Goal: Information Seeking & Learning: Learn about a topic

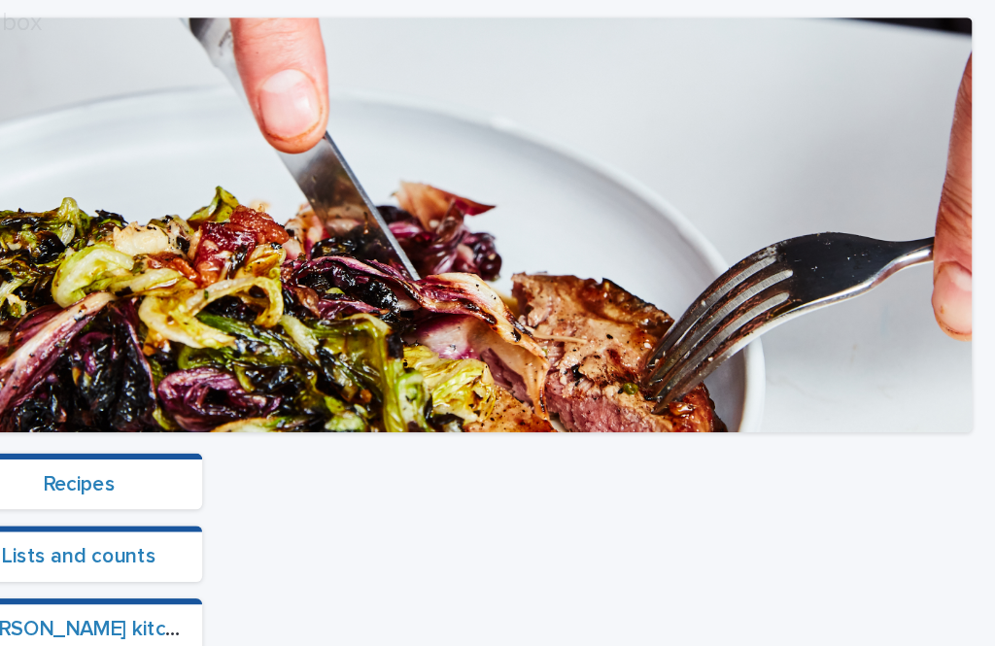
scroll to position [513, 0]
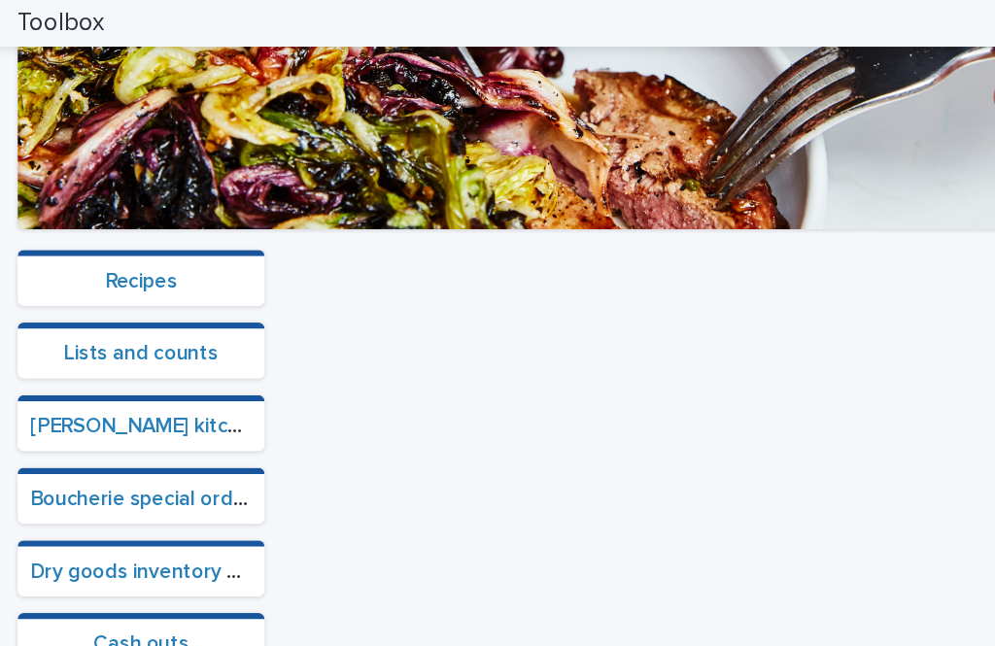
click at [183, 461] on link "Boucherie special orders" at bounding box center [142, 466] width 218 height 19
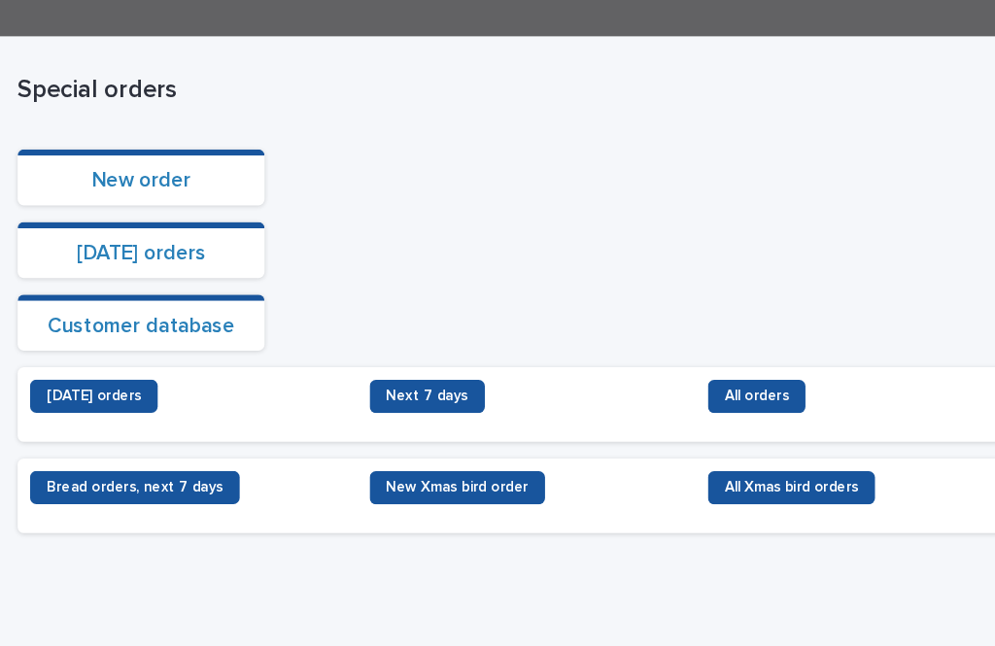
scroll to position [277, 0]
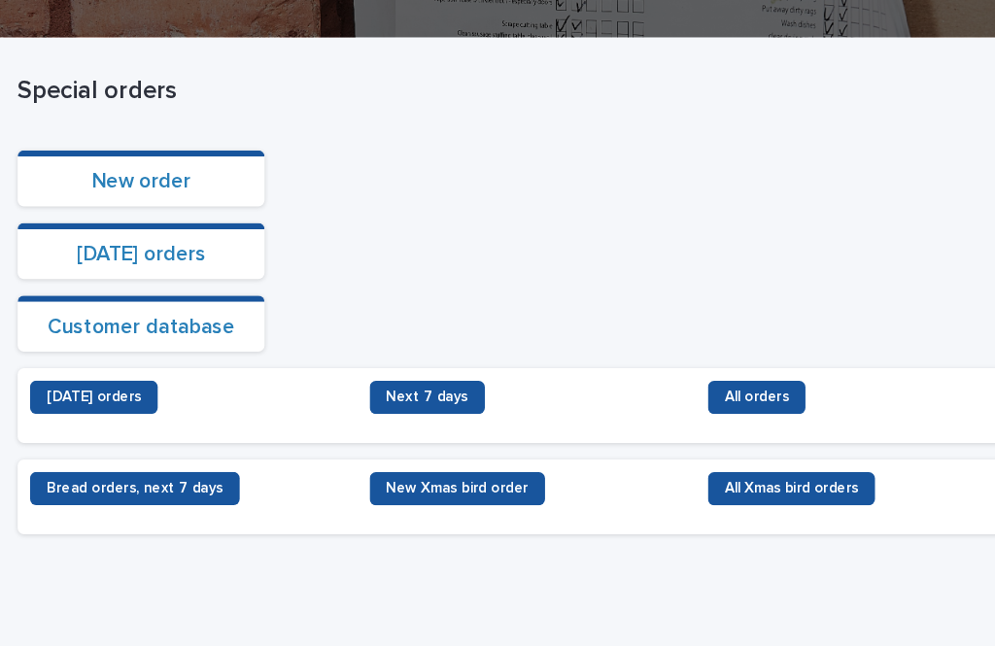
click at [433, 397] on link "Next 7 days" at bounding box center [405, 412] width 108 height 31
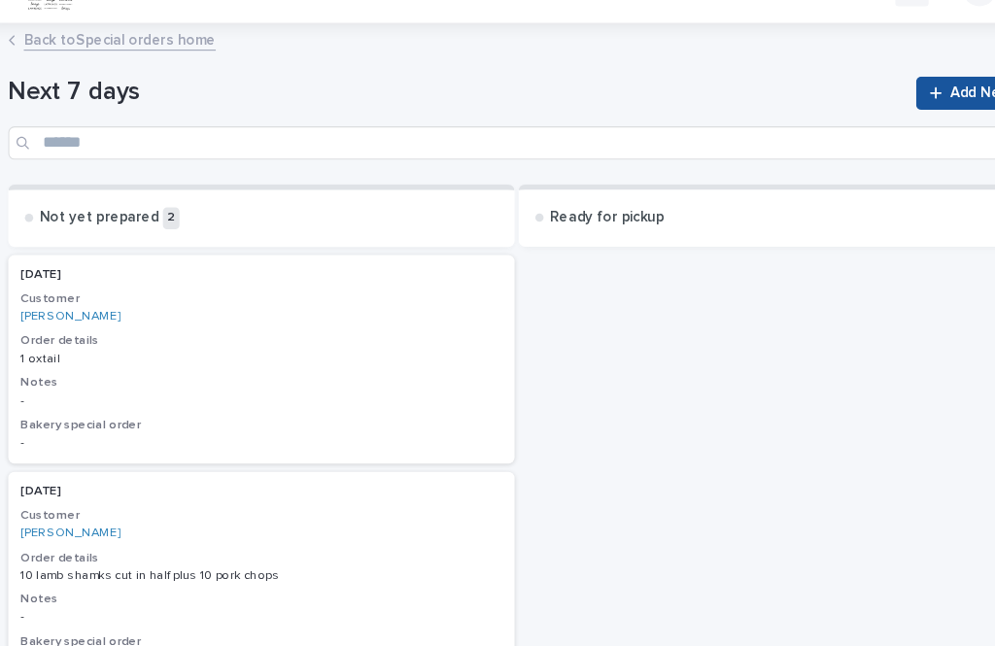
click at [198, 19] on div "Home" at bounding box center [467, 31] width 750 height 62
click at [186, 66] on link "Back to Special orders home" at bounding box center [126, 77] width 180 height 22
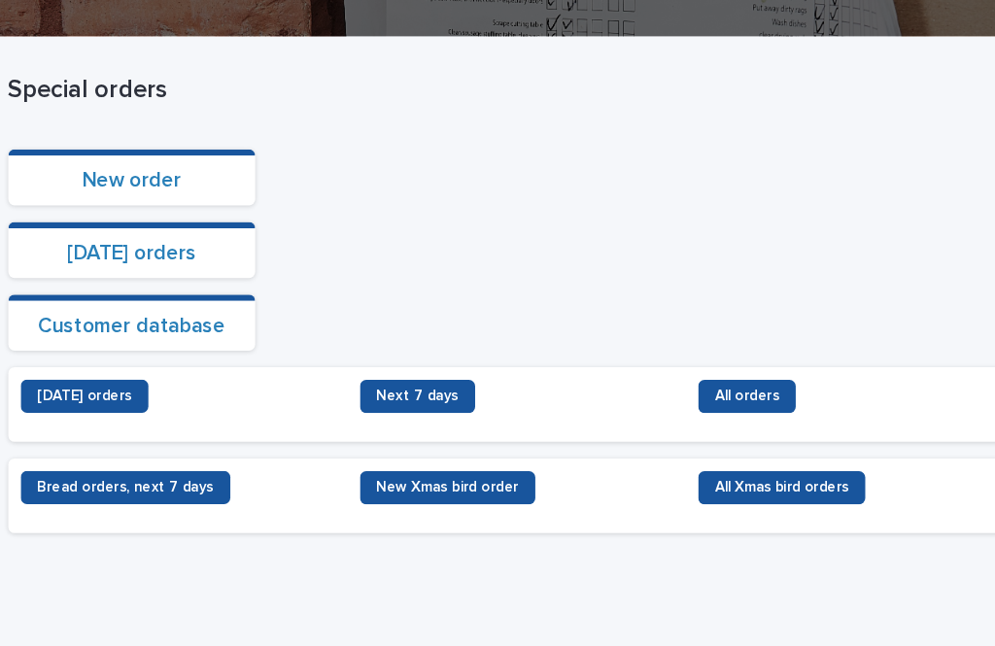
scroll to position [277, 0]
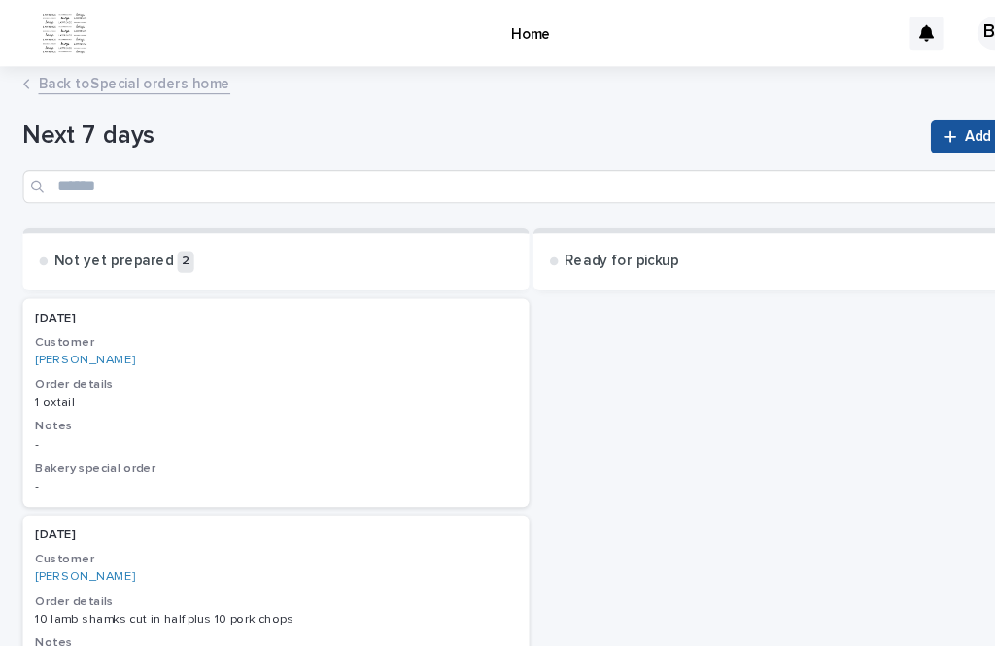
click at [155, 76] on link "Back to Special orders home" at bounding box center [126, 77] width 180 height 22
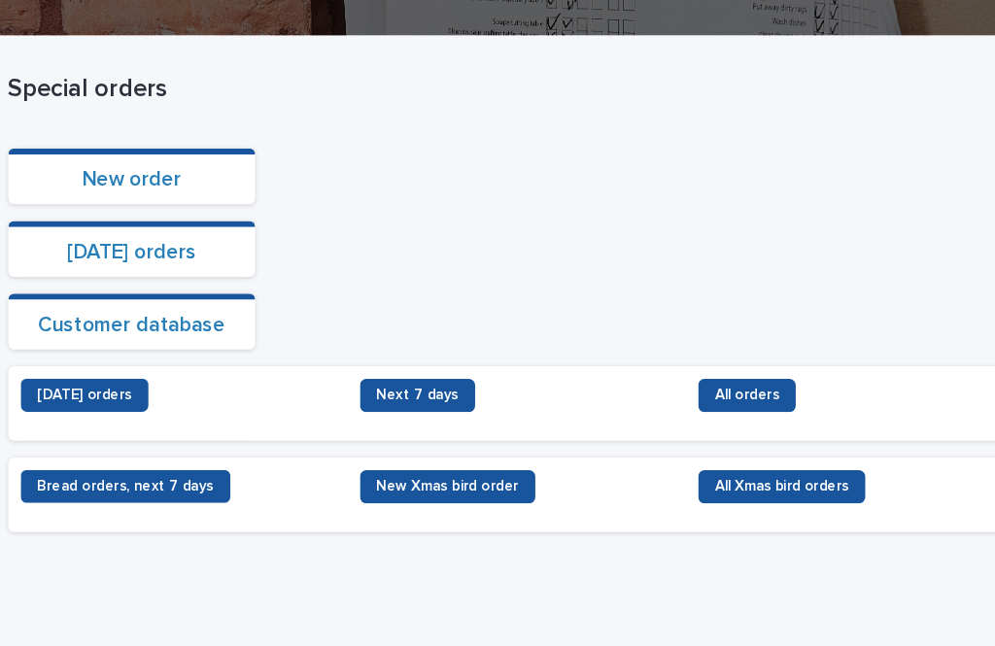
scroll to position [277, 0]
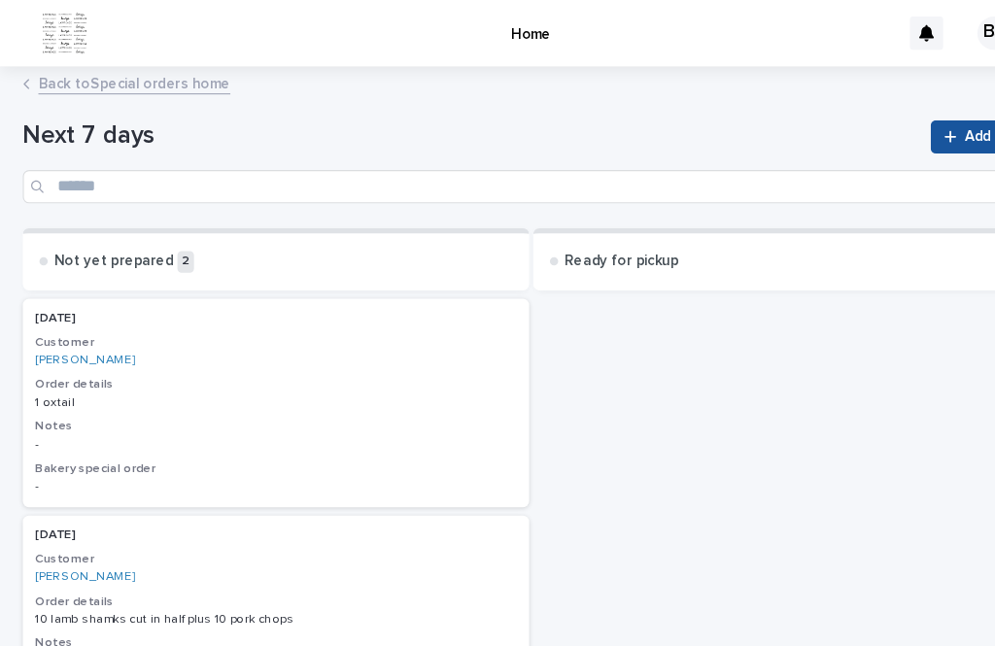
click at [137, 84] on link "Back to Special orders home" at bounding box center [126, 77] width 180 height 22
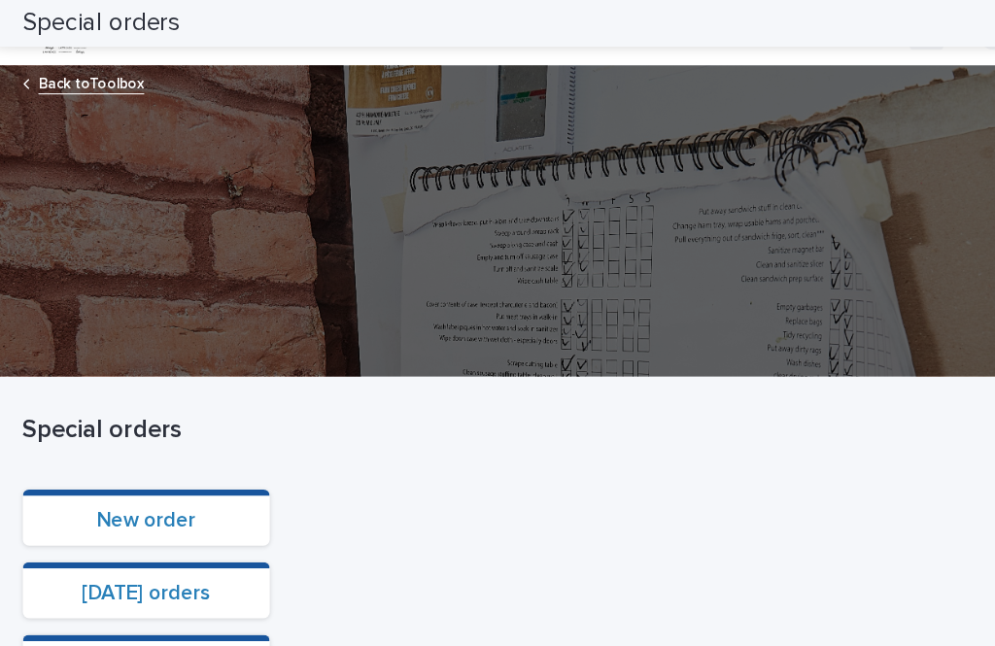
click at [57, 43] on img at bounding box center [61, 31] width 44 height 39
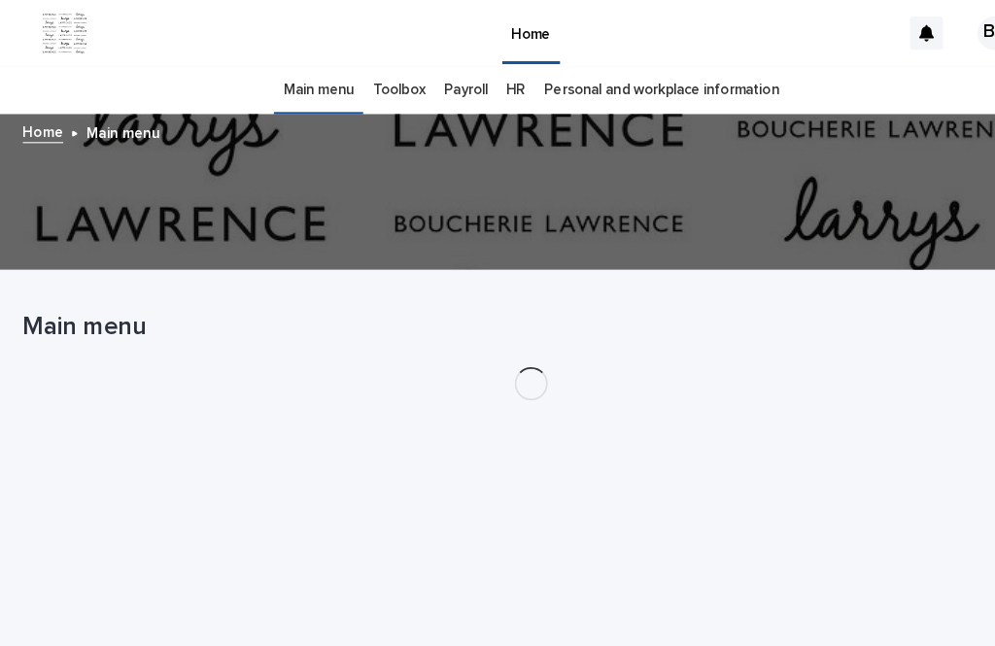
scroll to position [62, 0]
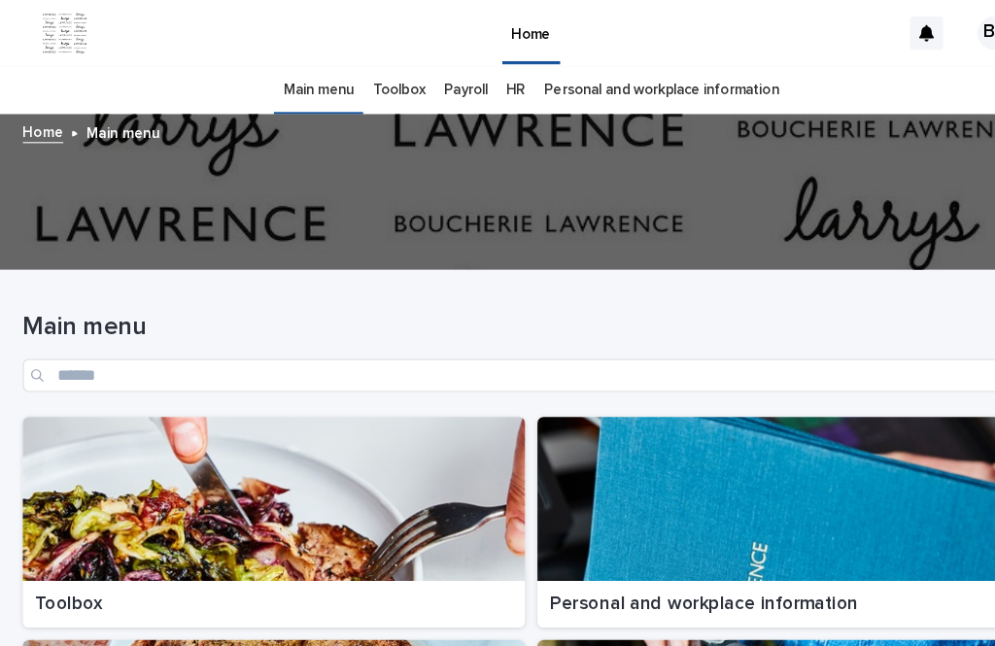
click at [63, 62] on div "Main menu Toolbox Payroll HR Personal and workplace information" at bounding box center [497, 85] width 995 height 46
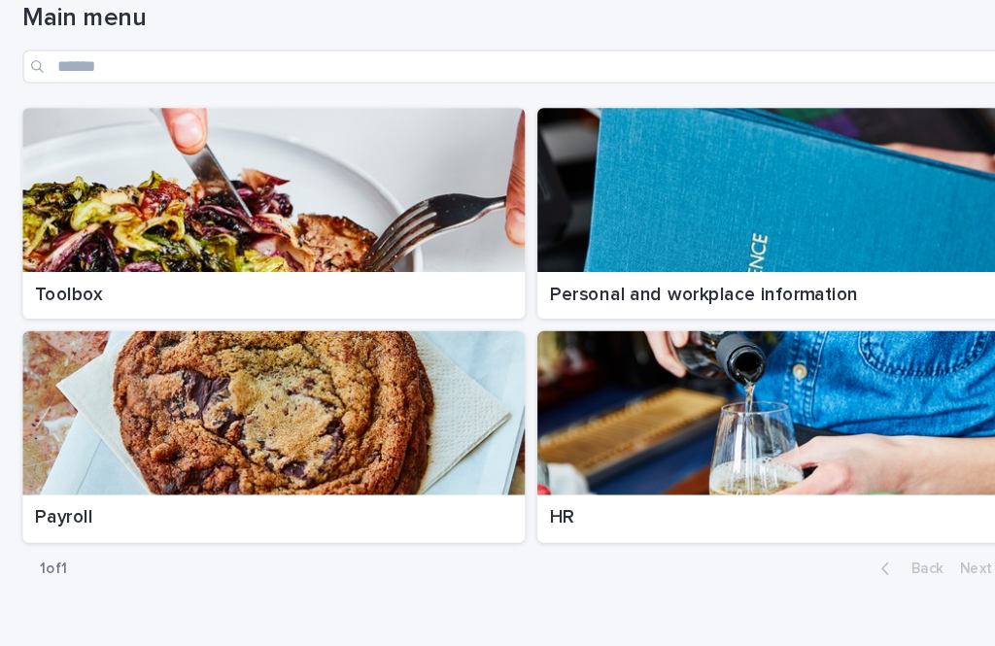
scroll to position [287, 0]
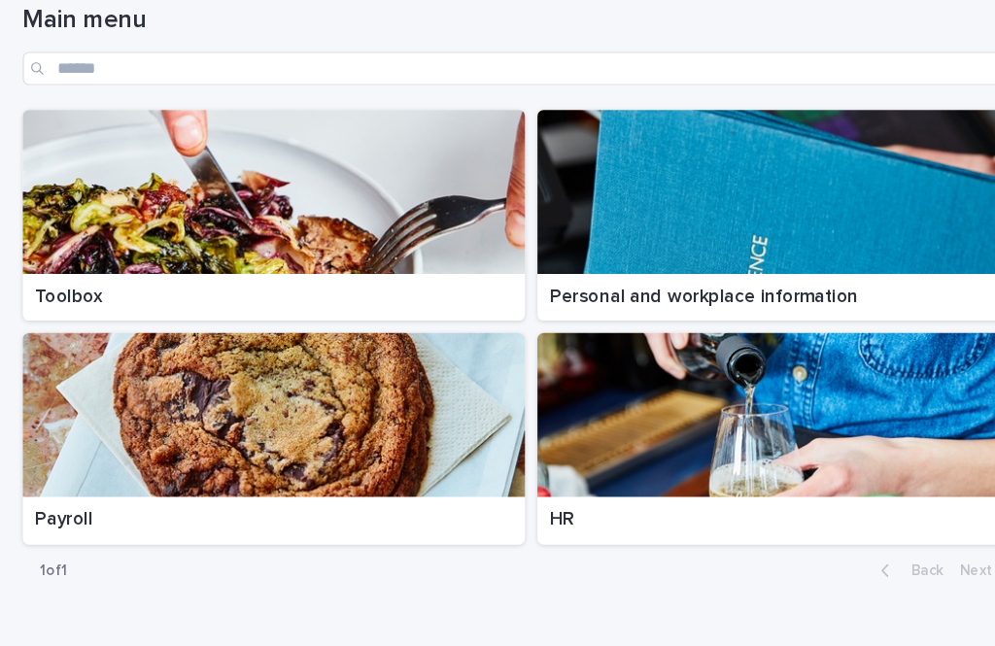
click at [409, 113] on div at bounding box center [256, 179] width 470 height 153
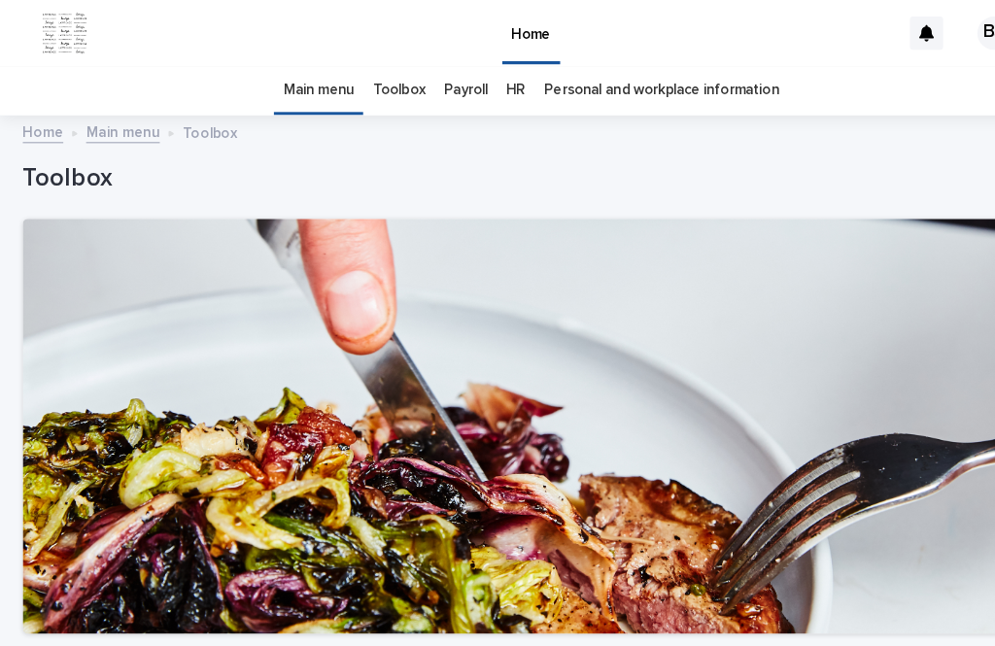
scroll to position [219, 0]
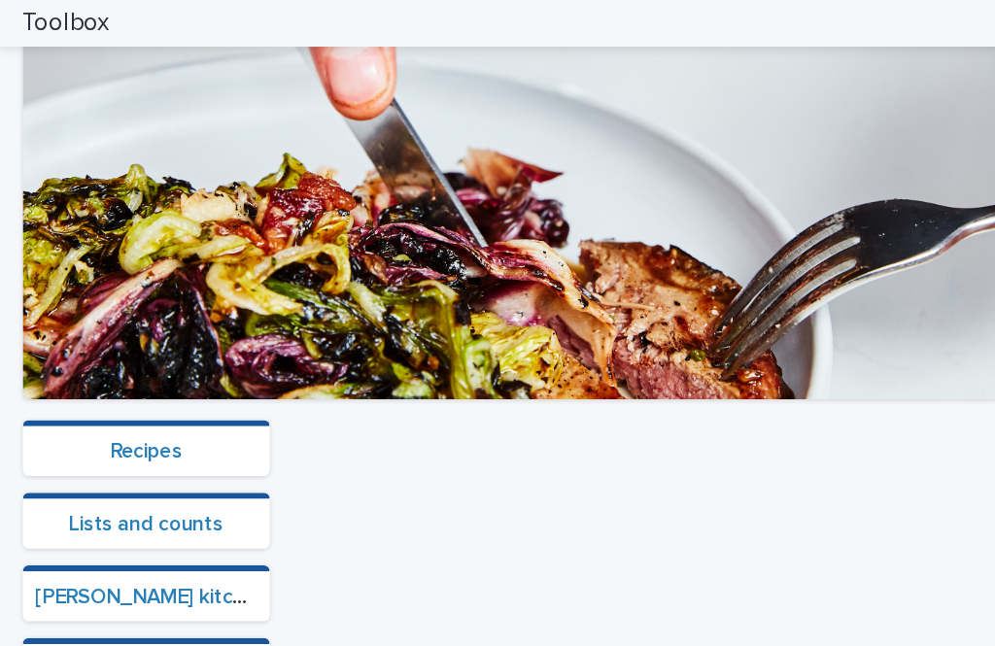
click at [185, 393] on section "Recipes" at bounding box center [136, 419] width 231 height 52
click at [144, 413] on link "Recipes" at bounding box center [137, 422] width 68 height 19
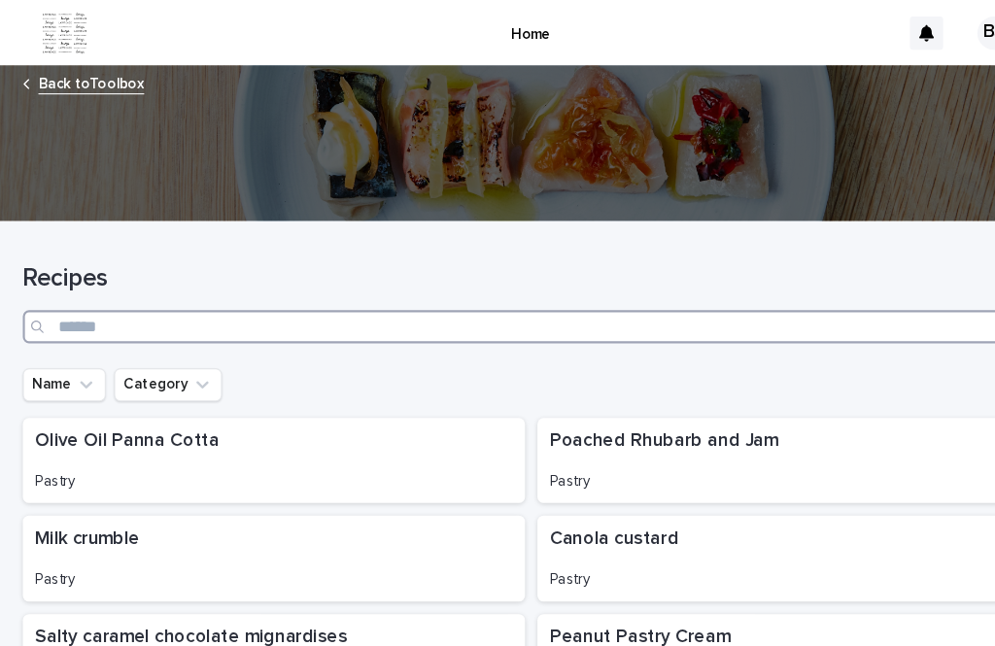
click at [373, 290] on input "Search" at bounding box center [497, 305] width 952 height 31
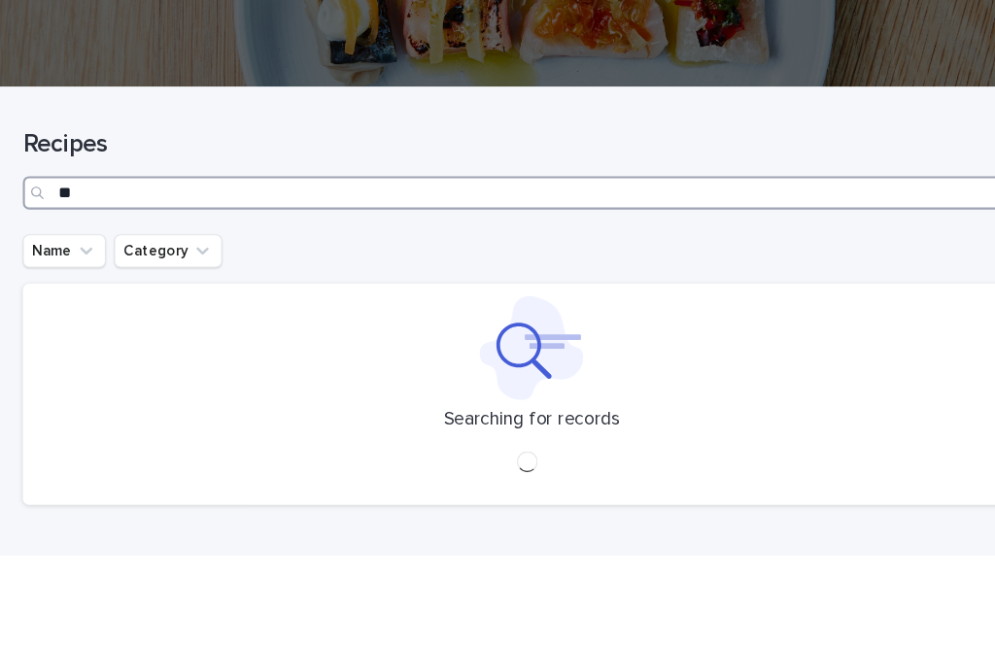
type input "***"
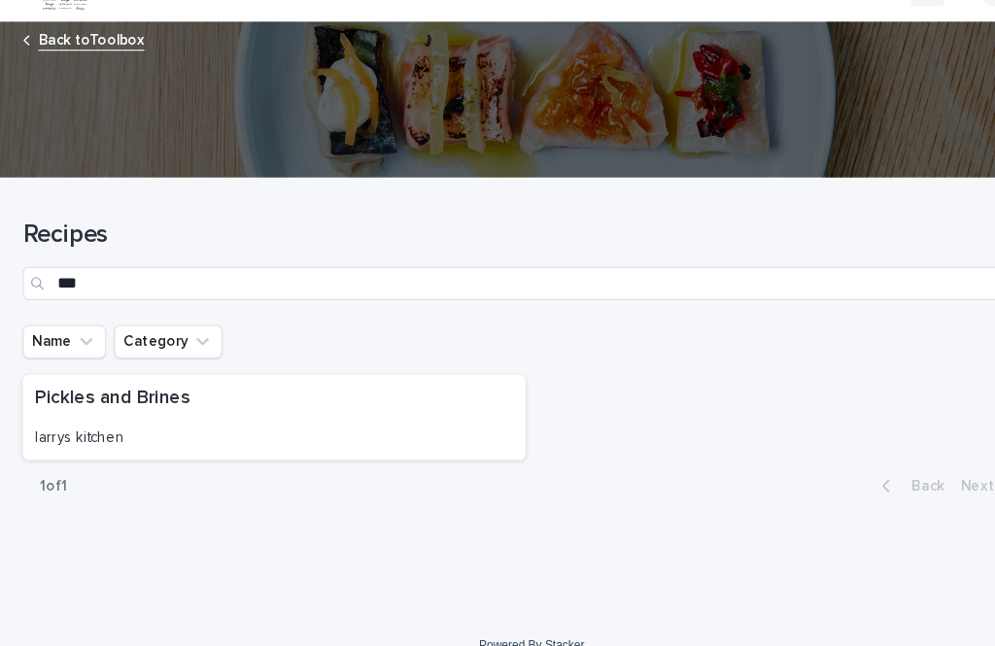
click at [408, 403] on p "Pickles and Brines" at bounding box center [256, 413] width 447 height 21
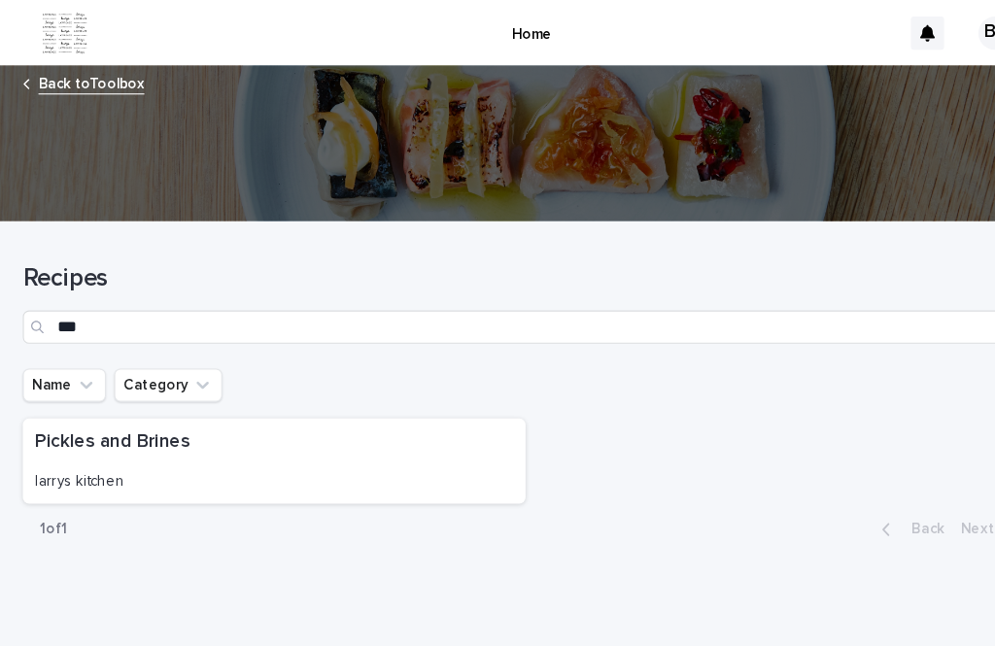
click at [927, 345] on div "Name Category" at bounding box center [497, 360] width 952 height 31
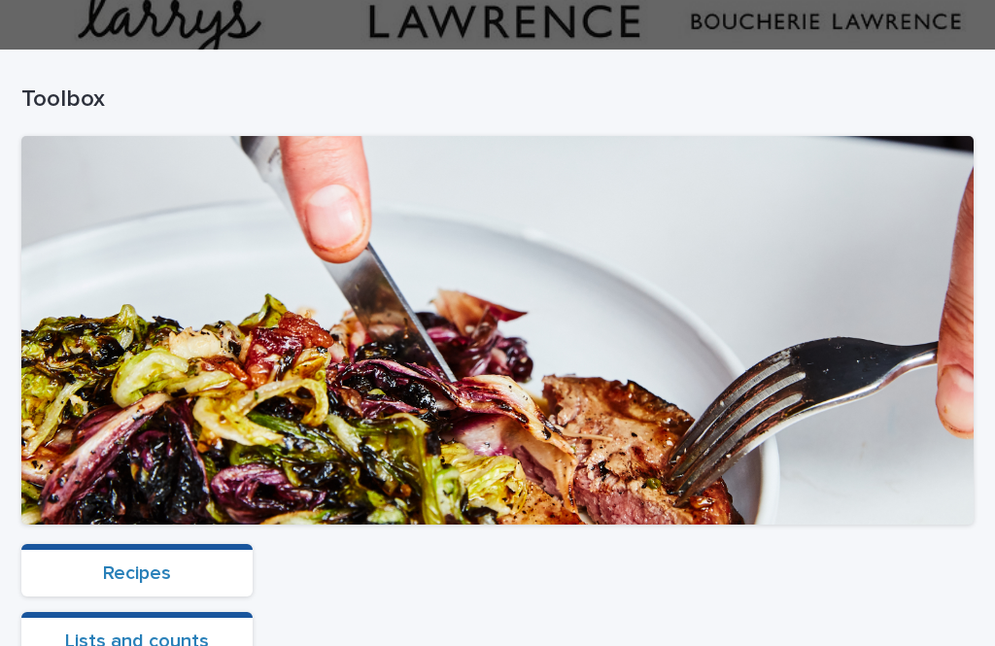
scroll to position [494, 0]
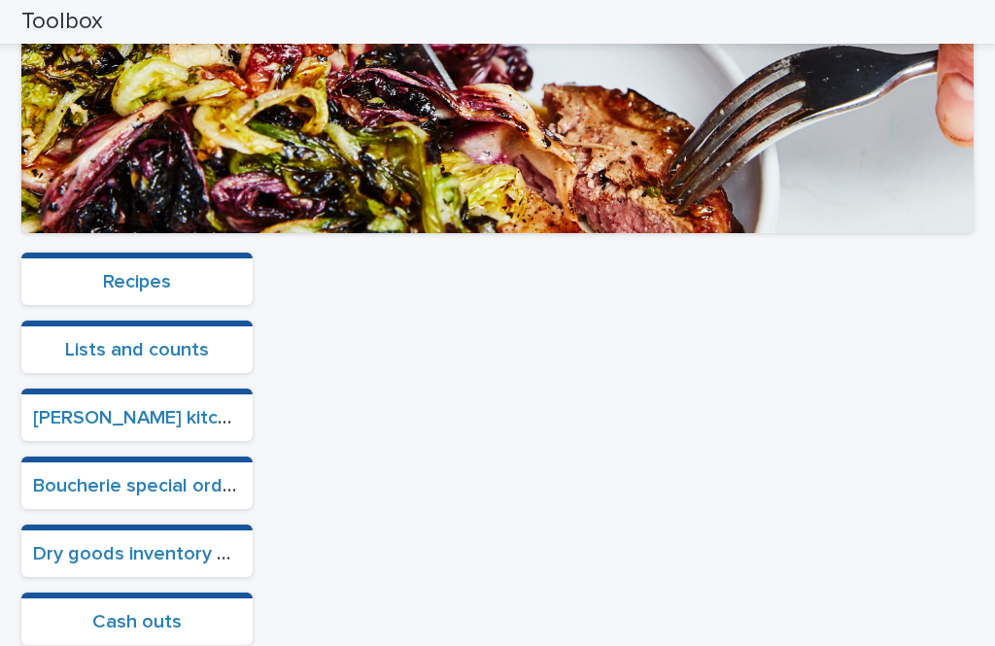
click at [136, 272] on link "Recipes" at bounding box center [137, 281] width 68 height 19
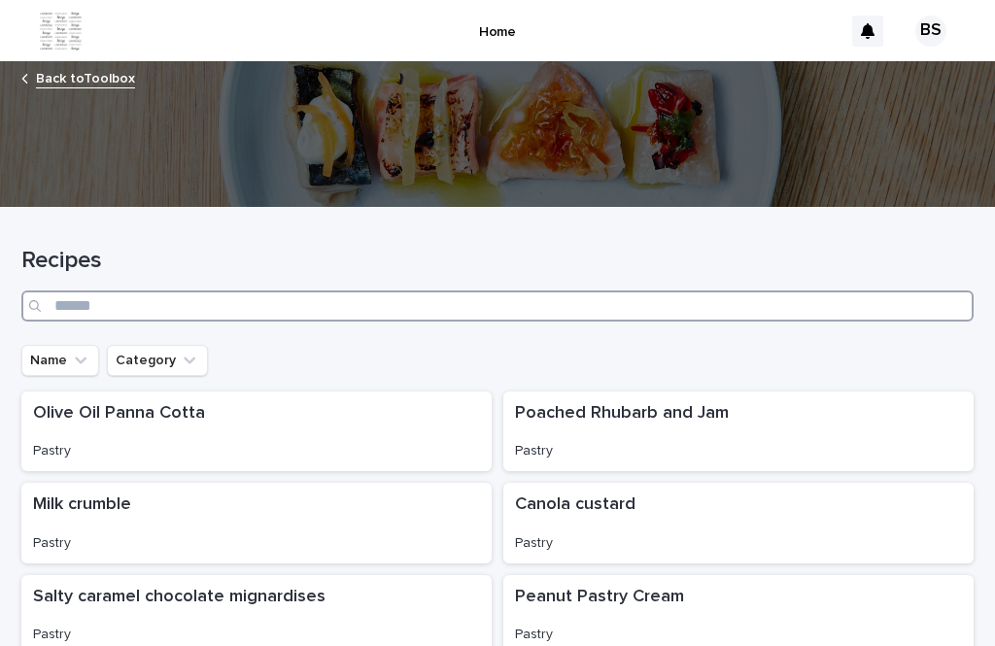
click at [236, 290] on input "Search" at bounding box center [497, 305] width 952 height 31
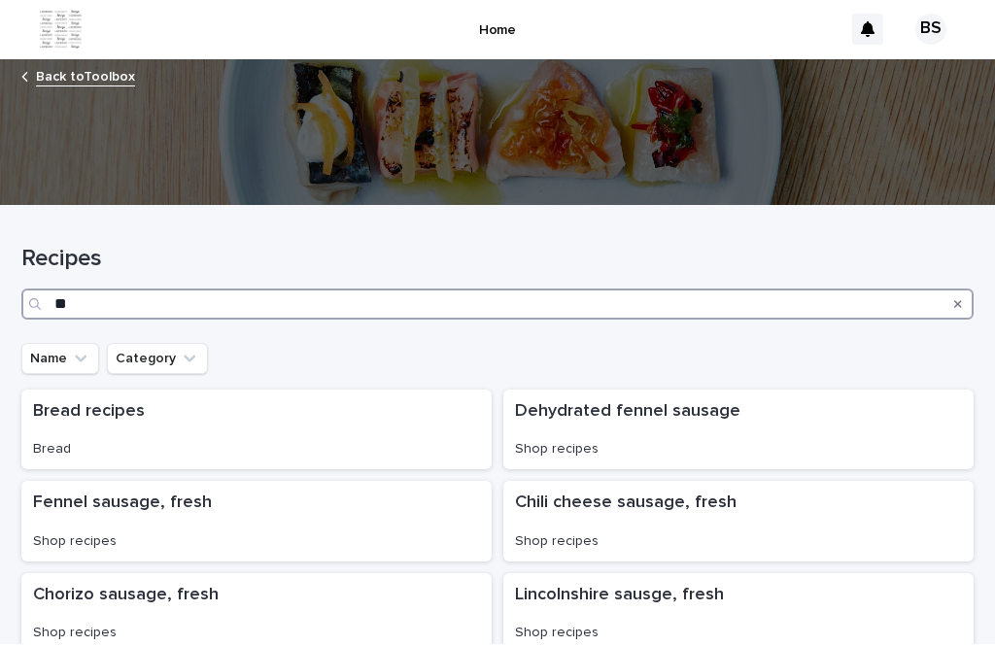
type input "*"
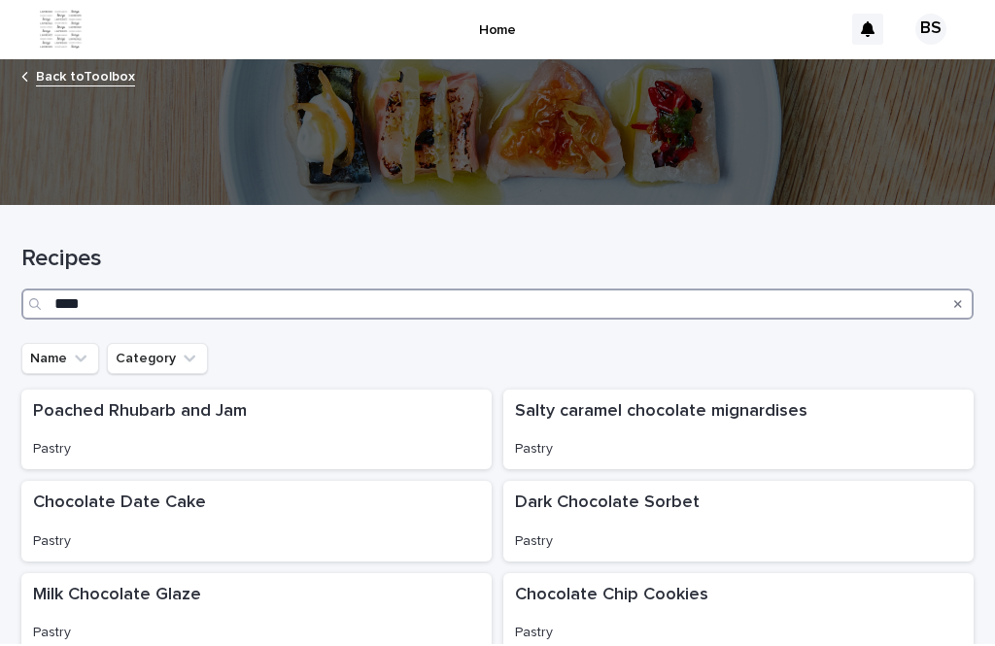
type input "*****"
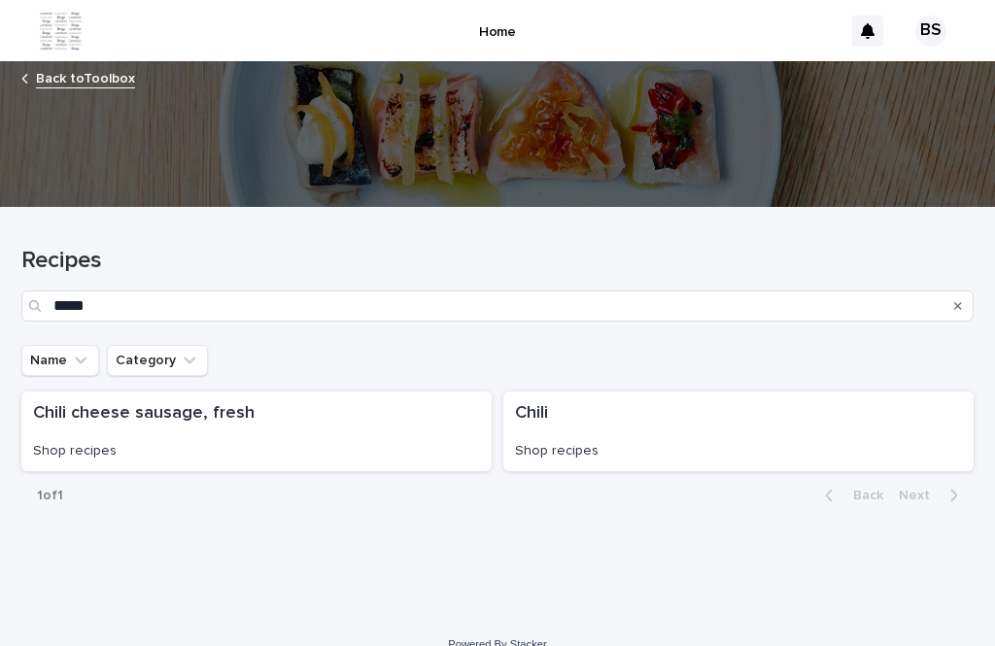
click at [541, 403] on p "Chili" at bounding box center [738, 413] width 447 height 21
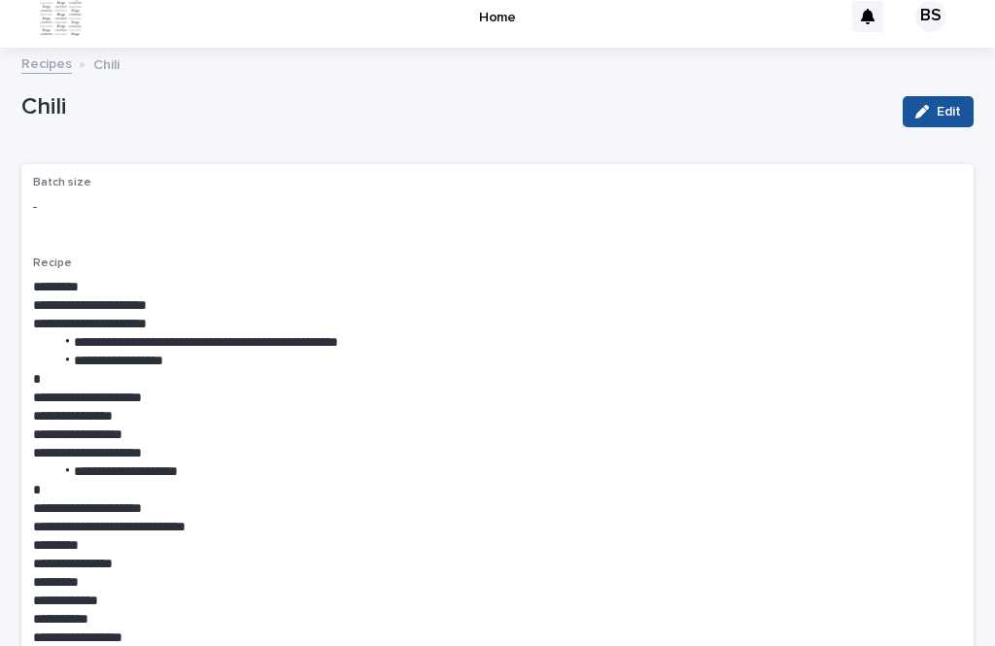
scroll to position [15, 0]
